Goal: Transaction & Acquisition: Purchase product/service

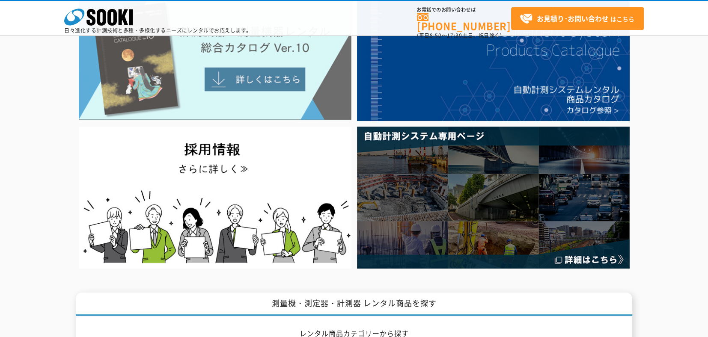
click at [260, 79] on img at bounding box center [215, 57] width 273 height 125
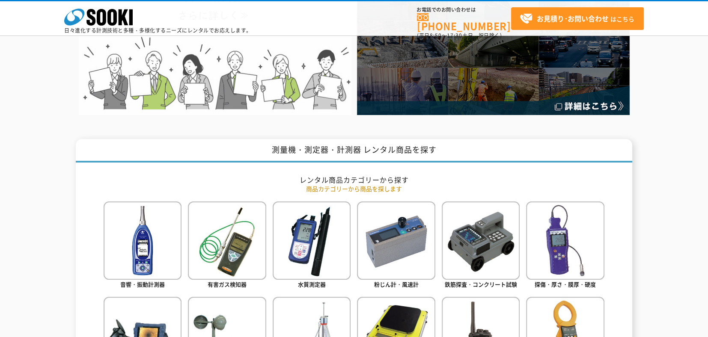
scroll to position [385, 0]
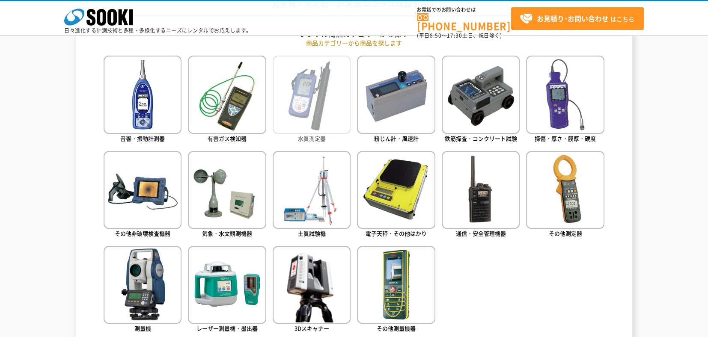
click at [297, 96] on img at bounding box center [312, 95] width 78 height 78
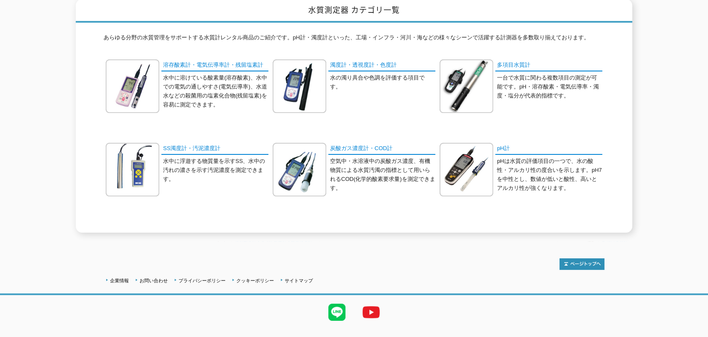
scroll to position [125, 0]
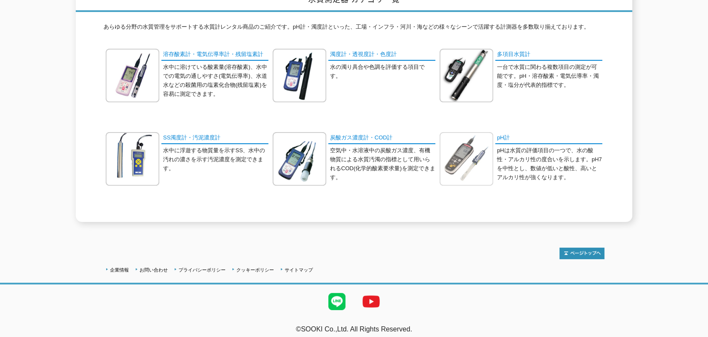
click at [448, 157] on img at bounding box center [467, 159] width 54 height 54
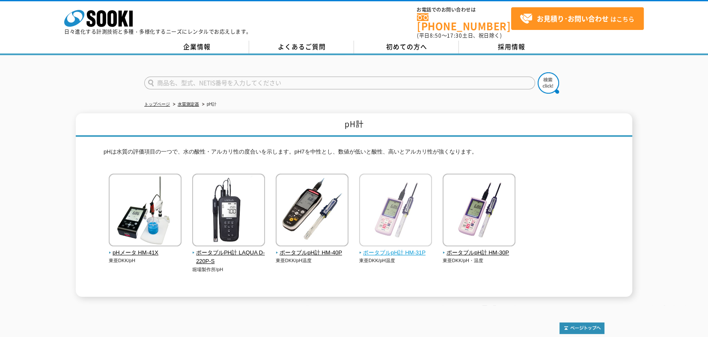
click at [415, 196] on img at bounding box center [395, 211] width 73 height 75
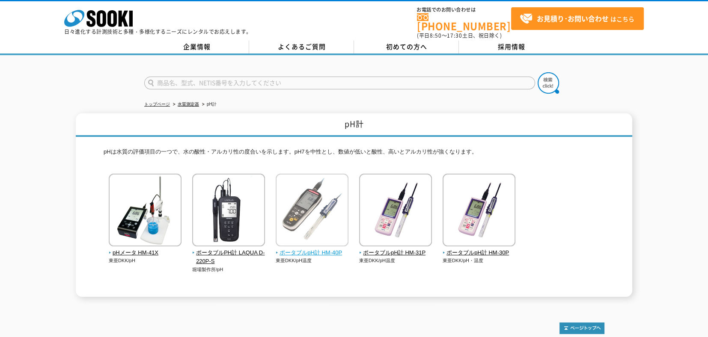
click at [324, 222] on img at bounding box center [312, 211] width 73 height 75
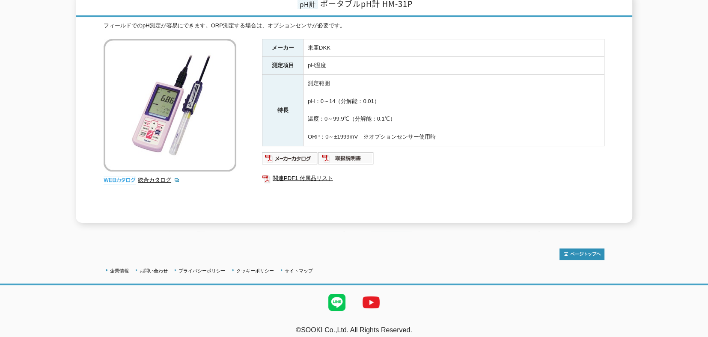
scroll to position [122, 0]
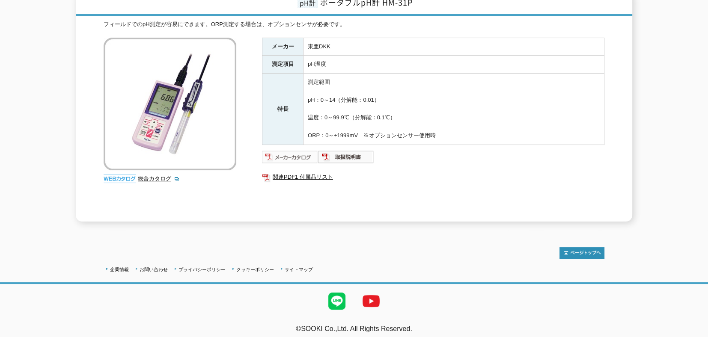
click at [293, 154] on img at bounding box center [290, 157] width 56 height 14
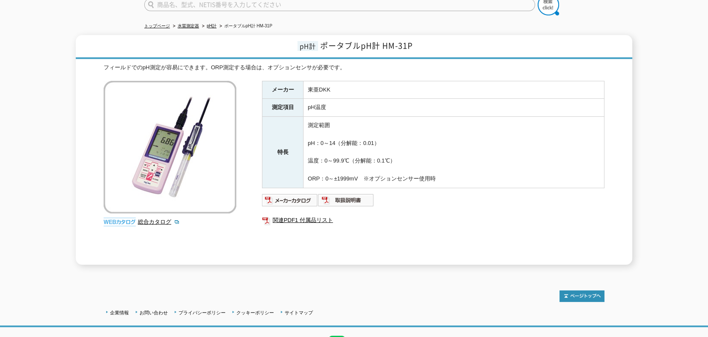
scroll to position [0, 0]
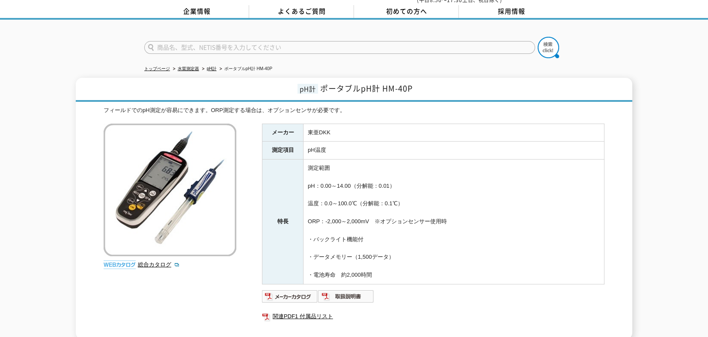
scroll to position [128, 0]
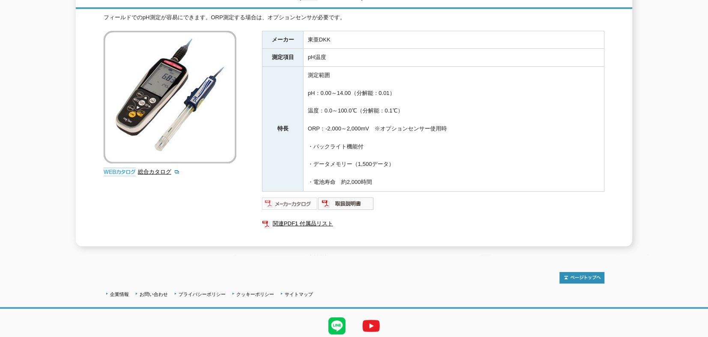
click at [295, 198] on img at bounding box center [290, 204] width 56 height 14
click at [359, 197] on img at bounding box center [346, 204] width 56 height 14
